Goal: Navigation & Orientation: Go to known website

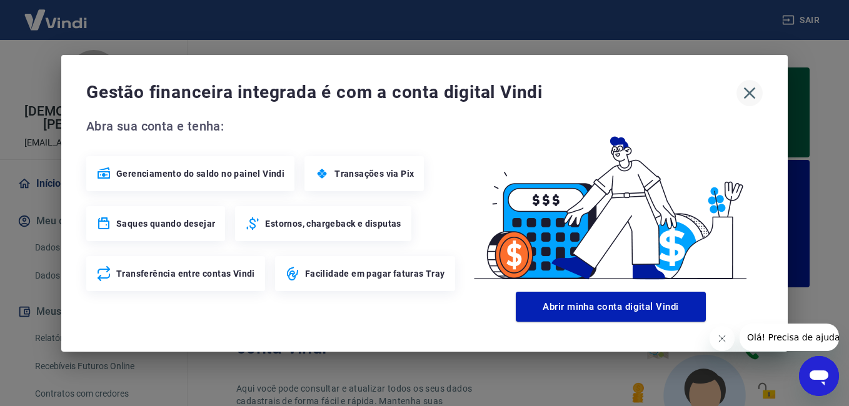
click at [760, 90] on button "button" at bounding box center [749, 93] width 26 height 26
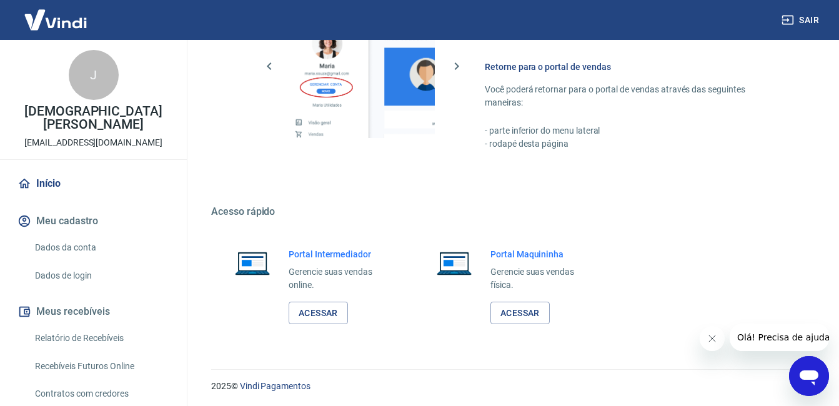
scroll to position [841, 0]
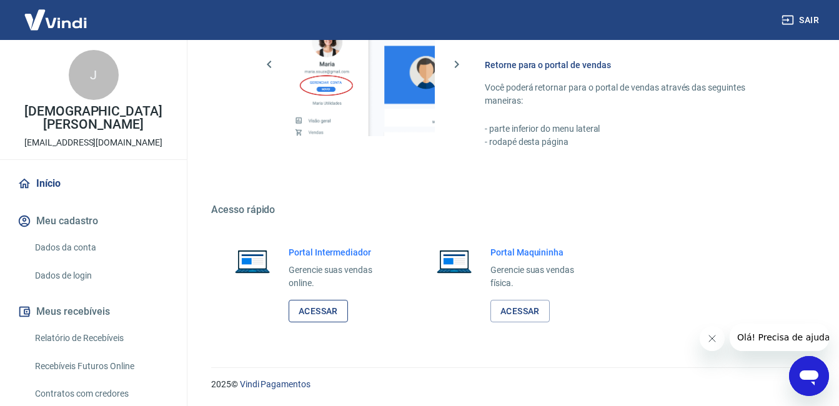
click at [316, 317] on link "Acessar" at bounding box center [318, 311] width 59 height 23
